Goal: Task Accomplishment & Management: Use online tool/utility

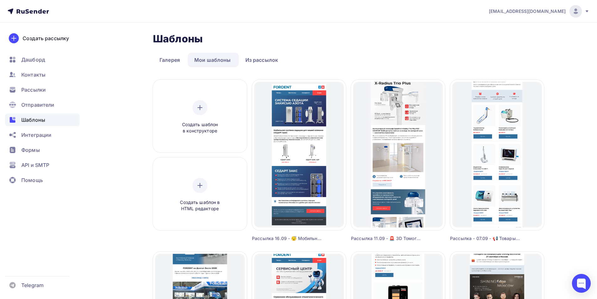
click at [576, 12] on img at bounding box center [576, 12] width 8 height 8
click at [501, 60] on span "Выйти" at bounding box center [503, 58] width 16 height 8
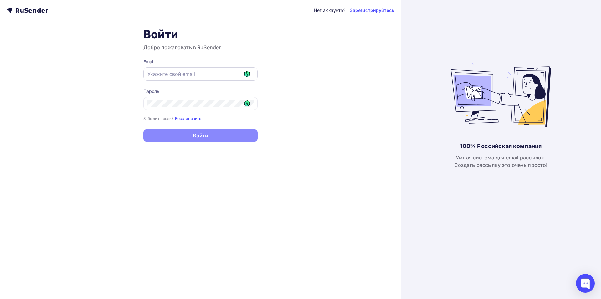
click at [167, 72] on input "text" at bounding box center [201, 74] width 106 height 8
click at [245, 72] on icon at bounding box center [247, 74] width 6 height 6
type input "[EMAIL_ADDRESS][DOMAIN_NAME]"
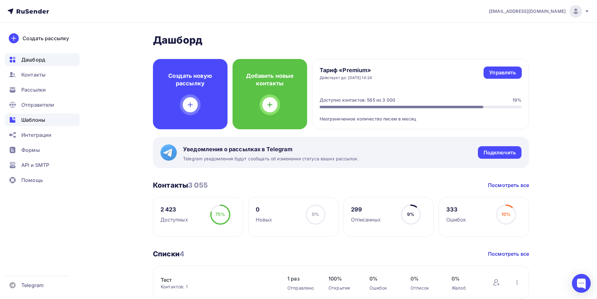
click at [30, 121] on span "Шаблоны" at bounding box center [33, 120] width 24 height 8
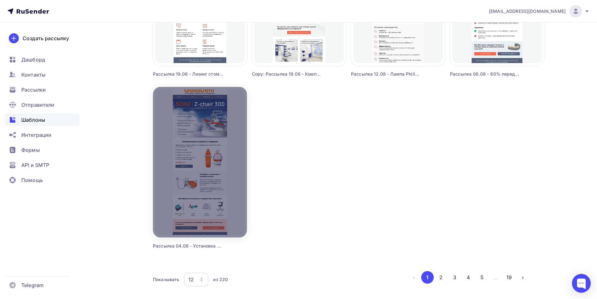
scroll to position [528, 0]
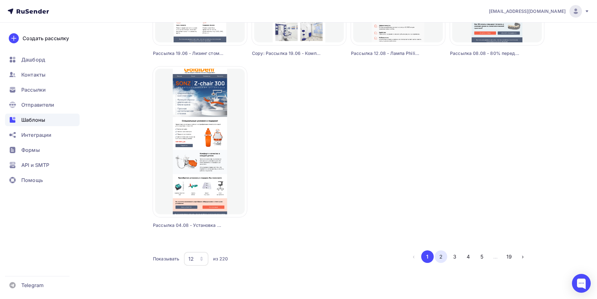
click at [439, 255] on button "2" at bounding box center [440, 256] width 13 height 13
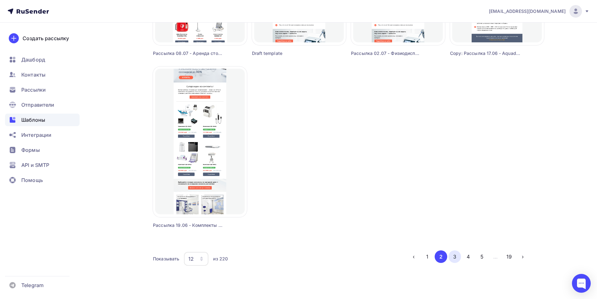
click at [452, 252] on button "3" at bounding box center [454, 256] width 13 height 13
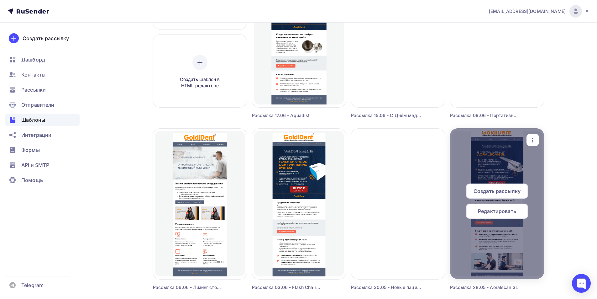
scroll to position [58, 0]
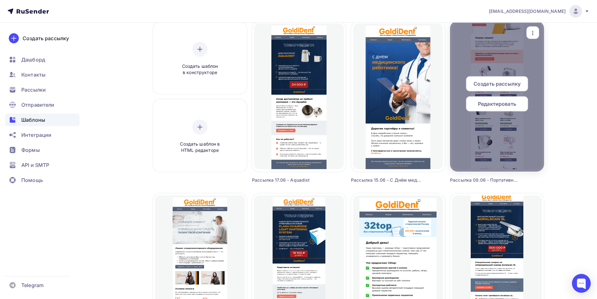
click at [533, 35] on icon "button" at bounding box center [533, 33] width 8 height 8
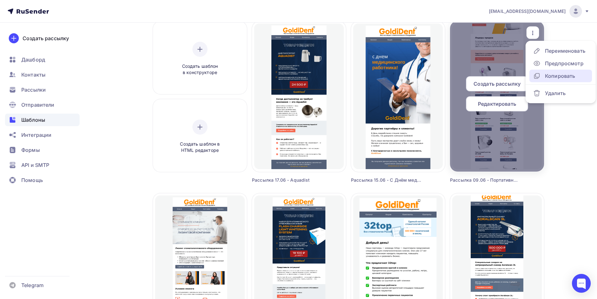
drag, startPoint x: 549, startPoint y: 75, endPoint x: 520, endPoint y: 104, distance: 41.2
click at [548, 75] on div "Копировать" at bounding box center [560, 76] width 30 height 8
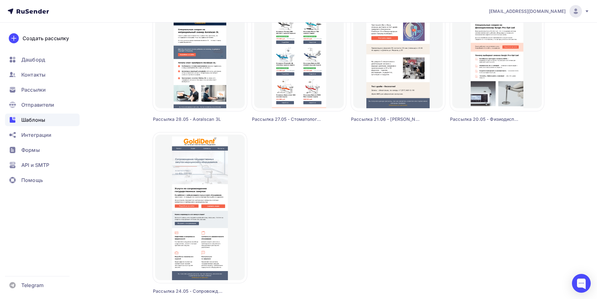
scroll to position [528, 0]
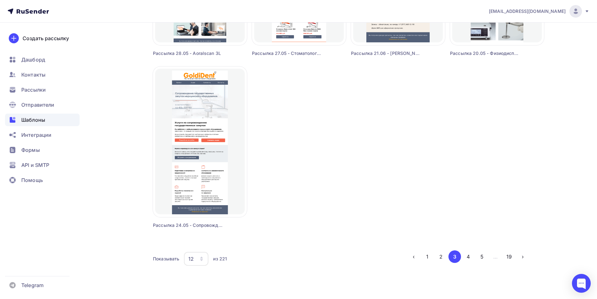
drag, startPoint x: 425, startPoint y: 257, endPoint x: 426, endPoint y: 249, distance: 7.9
click at [425, 256] on button "1" at bounding box center [427, 256] width 13 height 13
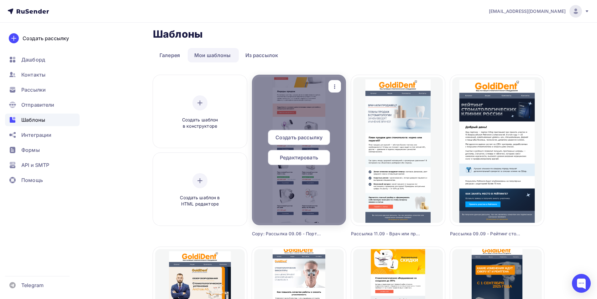
scroll to position [0, 0]
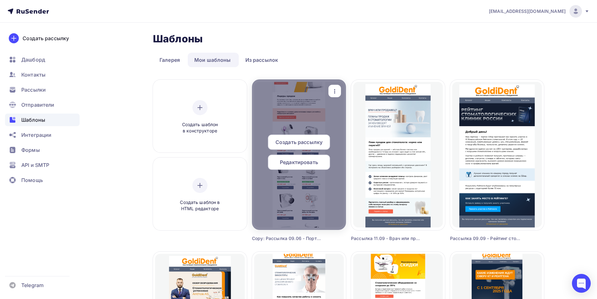
click at [305, 161] on span "Редактировать" at bounding box center [299, 162] width 38 height 8
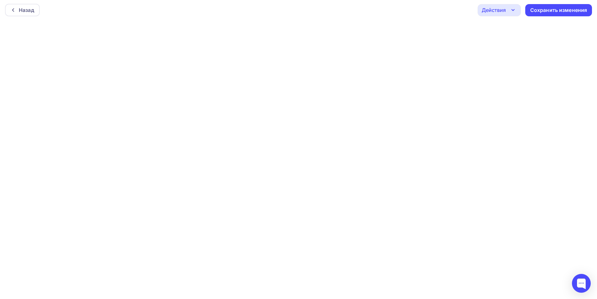
scroll to position [2, 0]
click at [569, 11] on div "Сохранить изменения" at bounding box center [558, 9] width 57 height 7
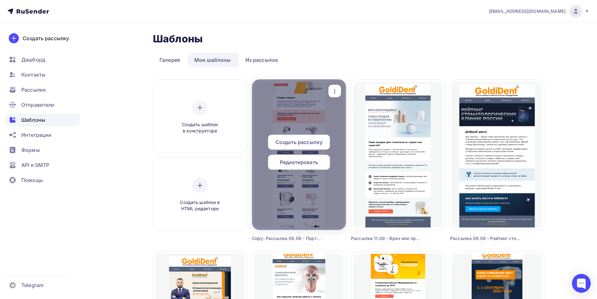
click at [301, 159] on span "Редактировать" at bounding box center [299, 162] width 38 height 8
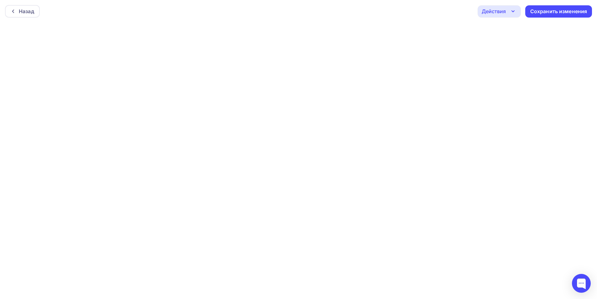
click at [508, 12] on div "Действия" at bounding box center [498, 11] width 43 height 12
click at [507, 31] on div "Отправить тестовое письмо" at bounding box center [533, 30] width 72 height 8
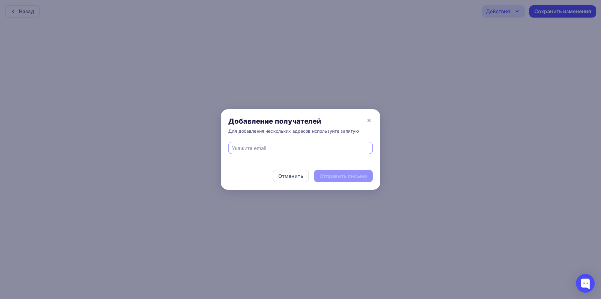
click at [314, 150] on input "text" at bounding box center [301, 148] width 138 height 8
type input "[PERSON_NAME][EMAIL_ADDRESS][DOMAIN_NAME]"
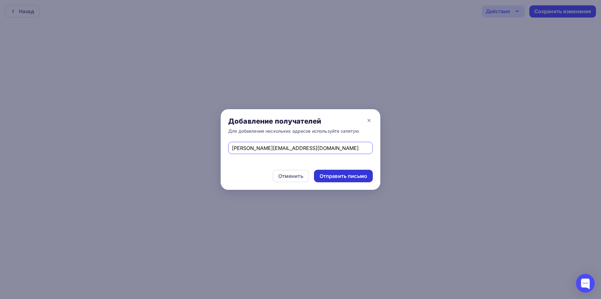
click at [355, 175] on div "Отправить письмо" at bounding box center [344, 175] width 48 height 7
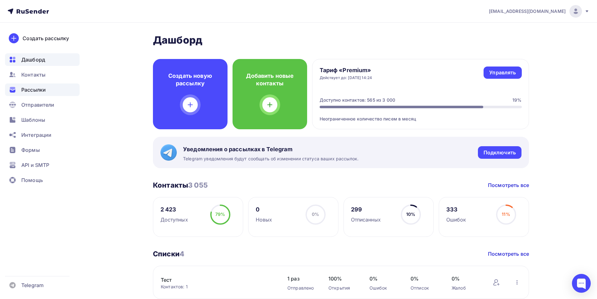
click at [34, 91] on span "Рассылки" at bounding box center [33, 90] width 24 height 8
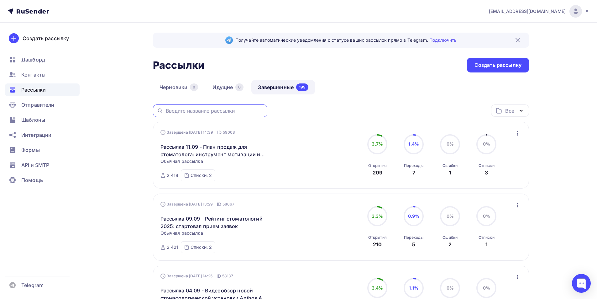
click at [209, 112] on input "text" at bounding box center [215, 110] width 98 height 7
type input "рент"
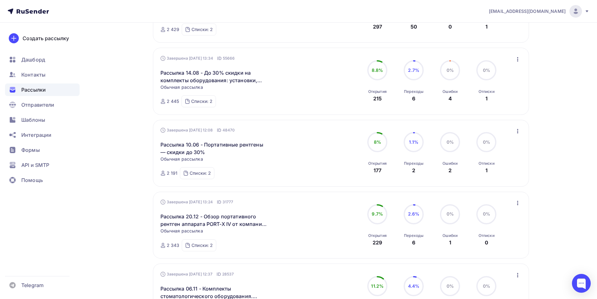
scroll to position [157, 0]
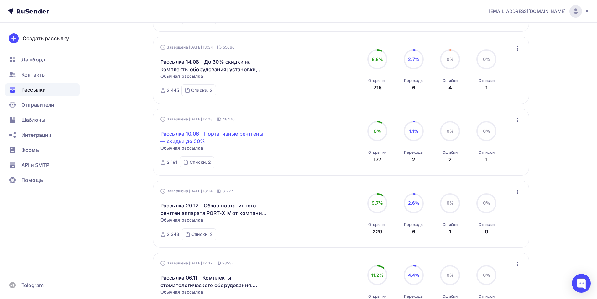
click at [237, 132] on link "Рассылка 10.06 - Портативные рентгены — скидки до 30%" at bounding box center [213, 137] width 107 height 15
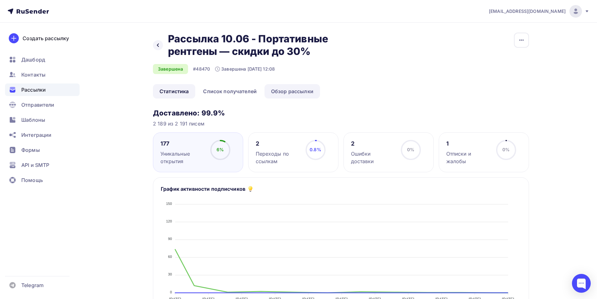
click at [286, 91] on link "Обзор рассылки" at bounding box center [291, 91] width 55 height 14
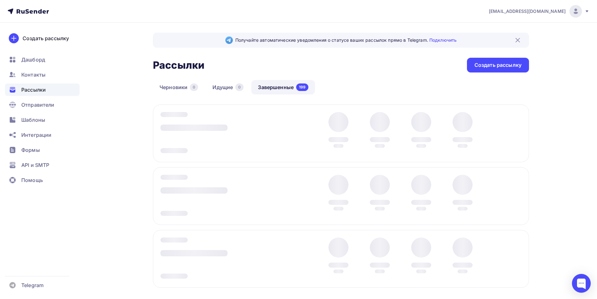
scroll to position [8, 0]
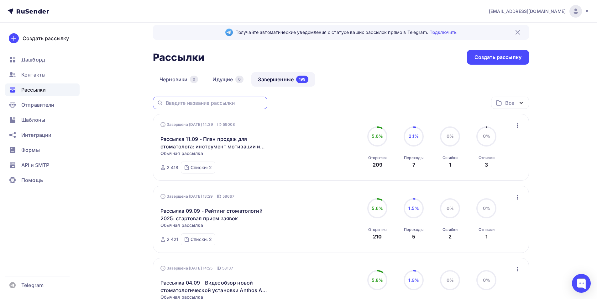
click at [224, 102] on input "text" at bounding box center [215, 102] width 98 height 7
type input "томограф"
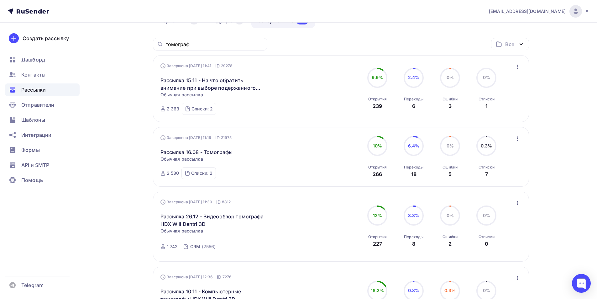
scroll to position [70, 0]
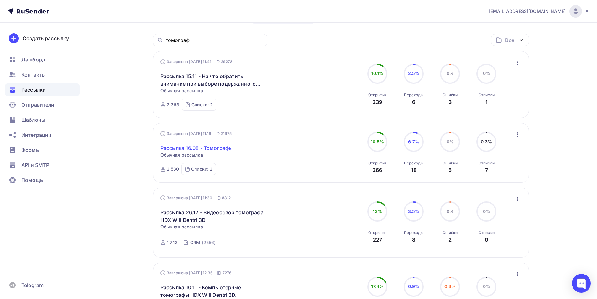
click at [218, 147] on link "Рассылка 16.08 - Томографы" at bounding box center [196, 148] width 72 height 8
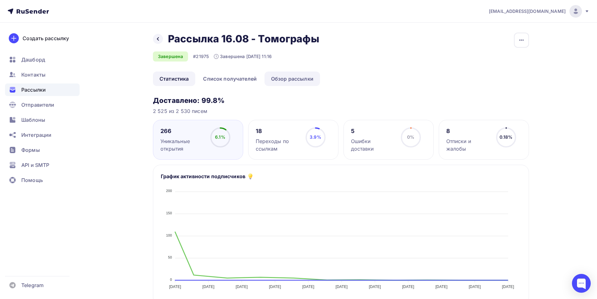
click at [285, 81] on link "Обзор рассылки" at bounding box center [291, 78] width 55 height 14
